Goal: Task Accomplishment & Management: Manage account settings

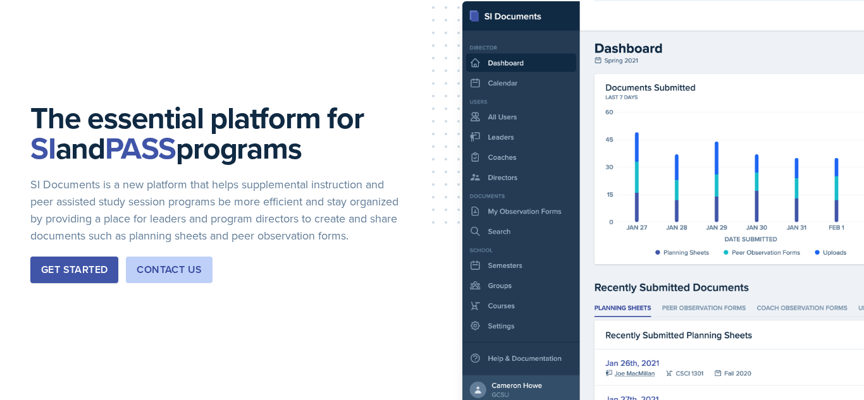
scroll to position [122, 0]
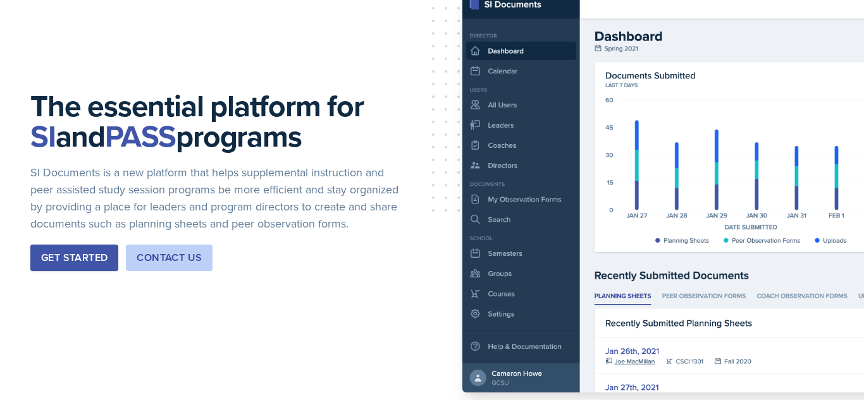
click at [91, 266] on div "Get Started" at bounding box center [74, 258] width 66 height 15
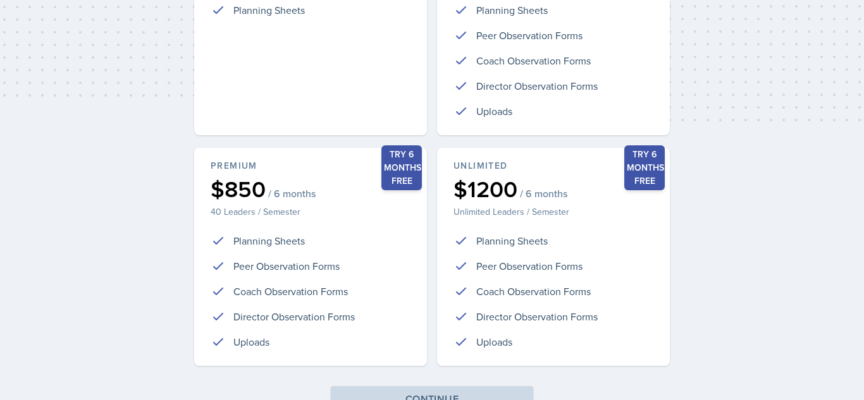
scroll to position [349, 0]
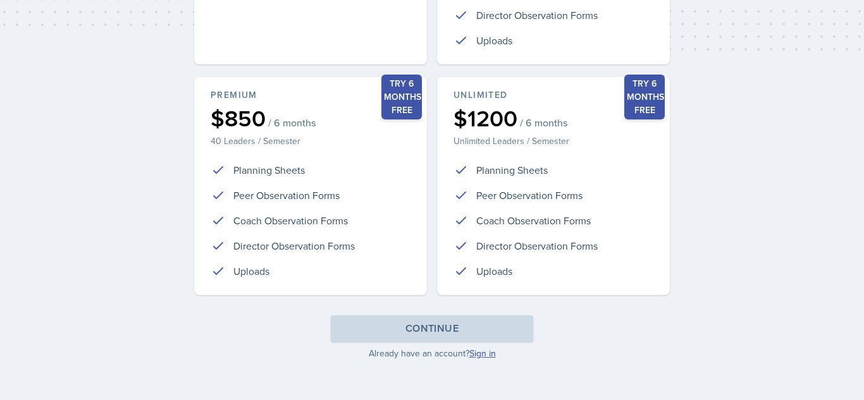
click at [490, 352] on link "Sign in" at bounding box center [482, 353] width 27 height 13
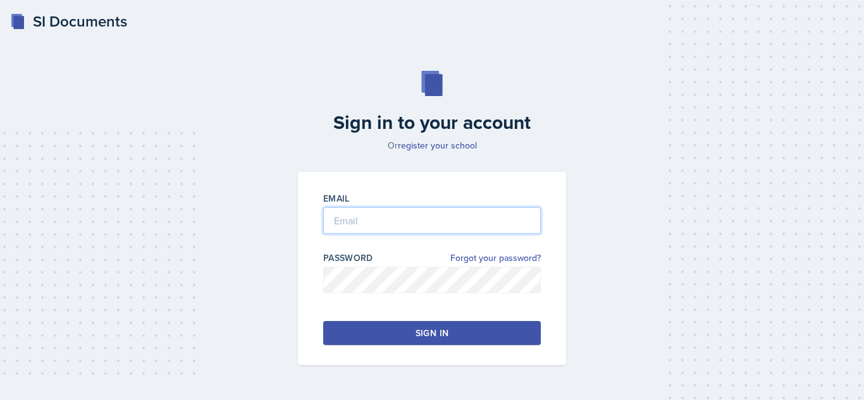
type input "[EMAIL_ADDRESS][DOMAIN_NAME]"
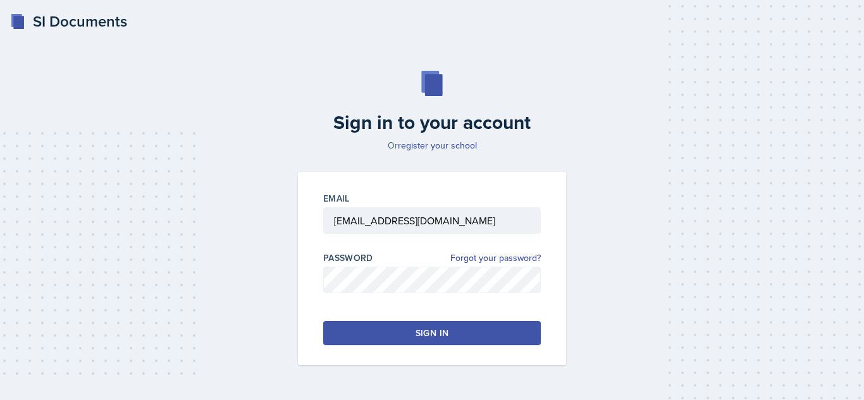
click at [410, 333] on button "Sign in" at bounding box center [432, 333] width 218 height 24
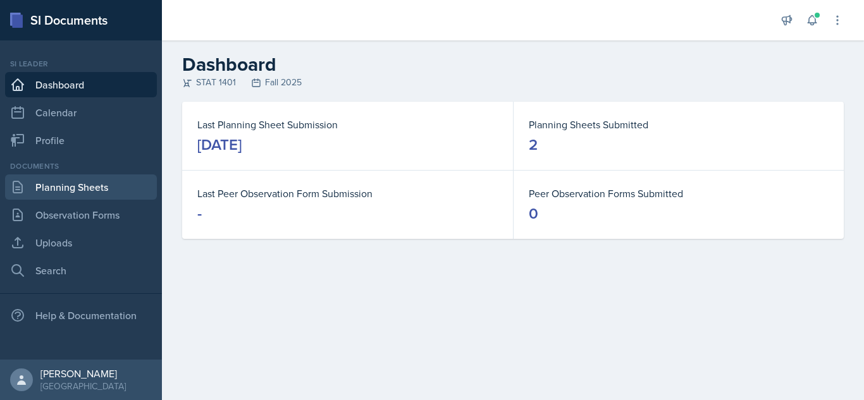
click at [71, 175] on link "Planning Sheets" at bounding box center [81, 187] width 152 height 25
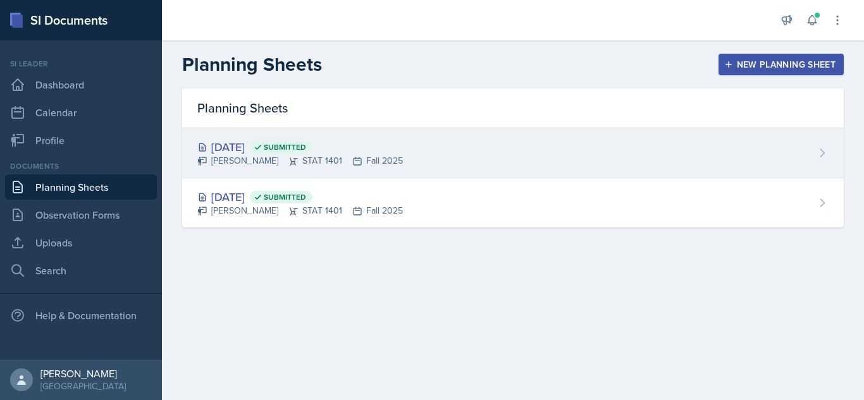
click at [290, 144] on div "[DATE] Submitted" at bounding box center [300, 147] width 206 height 17
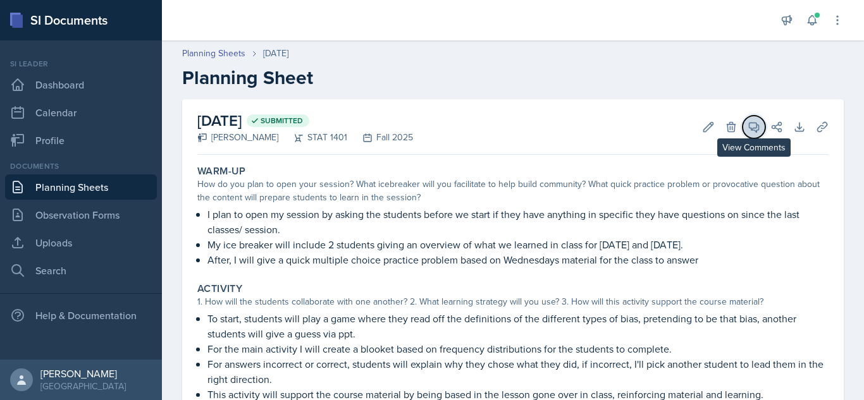
click at [755, 125] on icon at bounding box center [754, 127] width 13 height 13
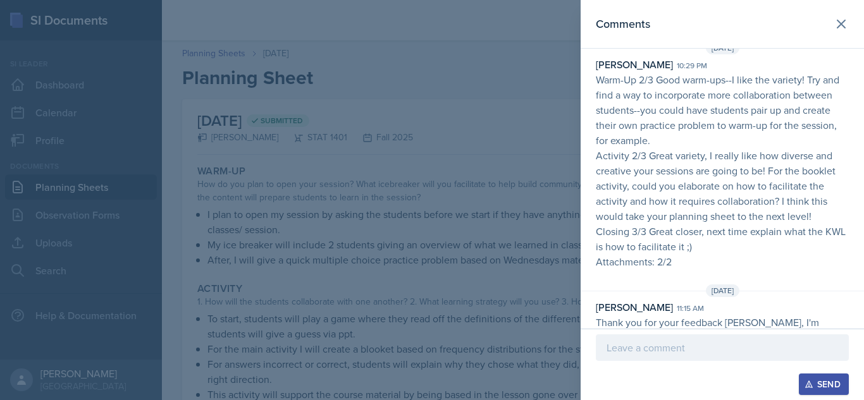
scroll to position [21, 0]
click at [839, 32] on button at bounding box center [841, 23] width 25 height 25
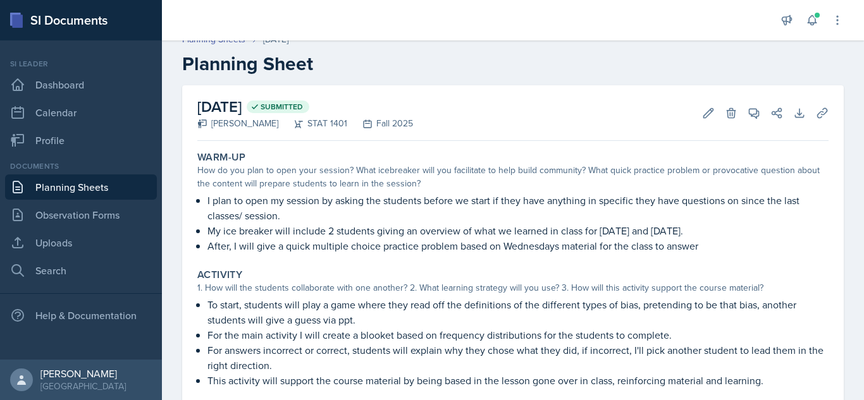
scroll to position [0, 0]
